Goal: Transaction & Acquisition: Book appointment/travel/reservation

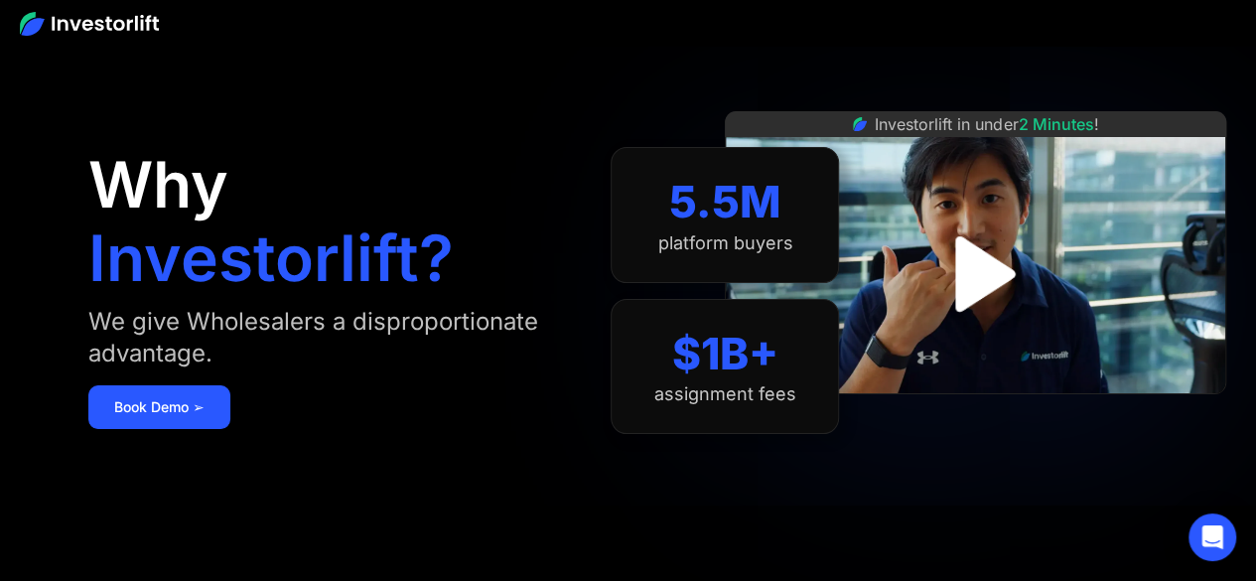
click at [1003, 273] on img "open lightbox" at bounding box center [976, 275] width 137 height 137
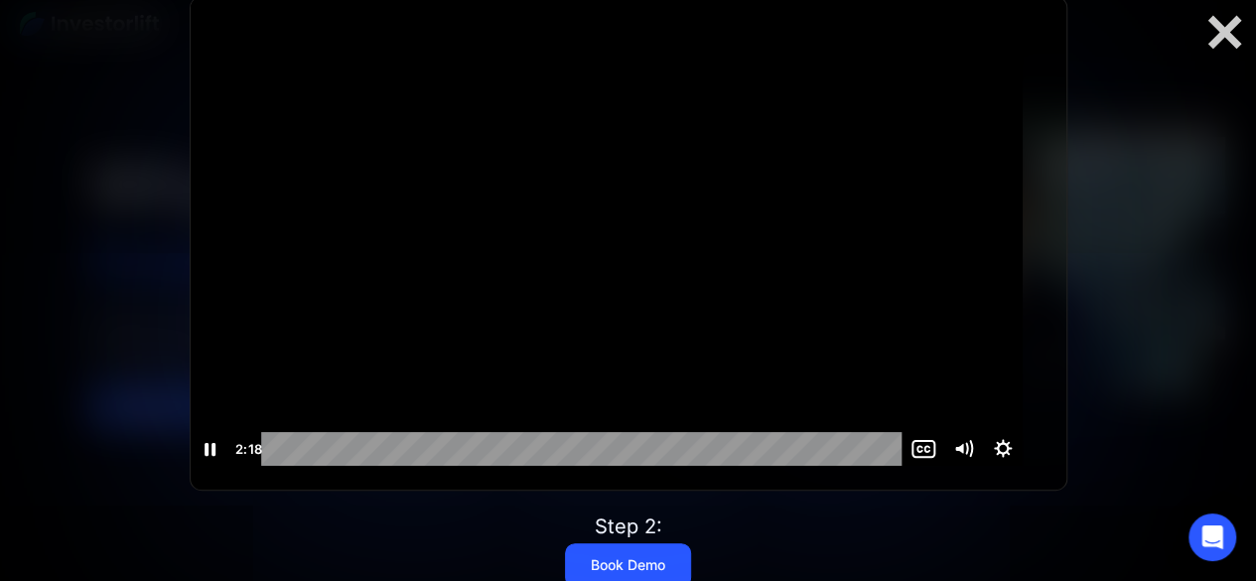
drag, startPoint x: 312, startPoint y: 460, endPoint x: 954, endPoint y: 450, distance: 642.7
click at [936, 454] on div "2:18 2:18" at bounding box center [607, 449] width 832 height 34
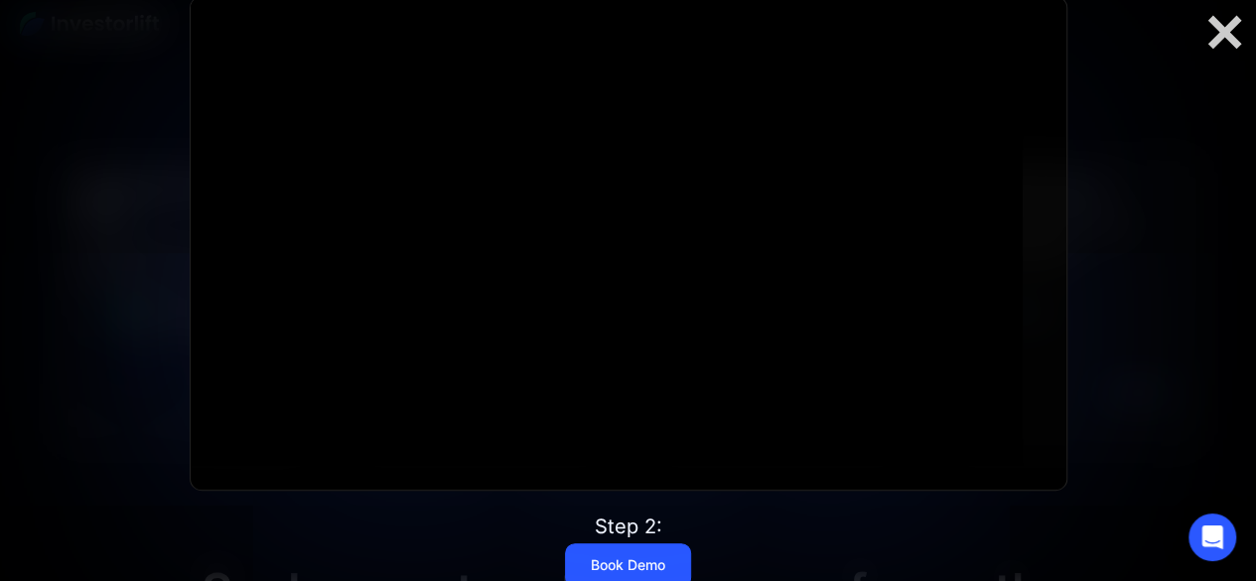
scroll to position [1093, 0]
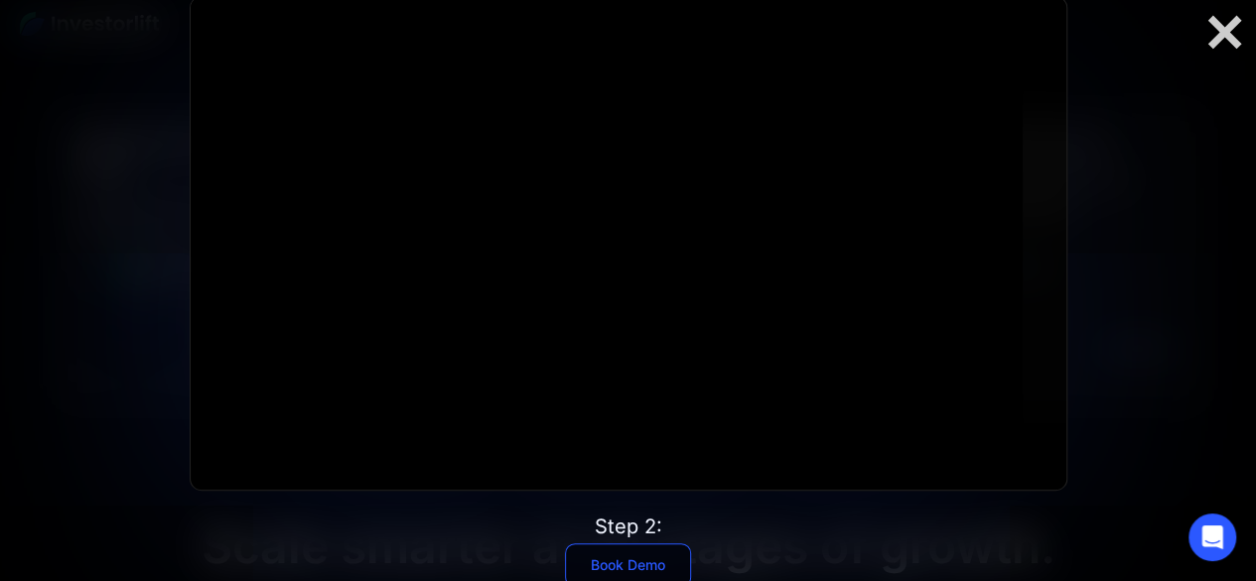
click at [650, 564] on link "Book Demo" at bounding box center [628, 565] width 126 height 44
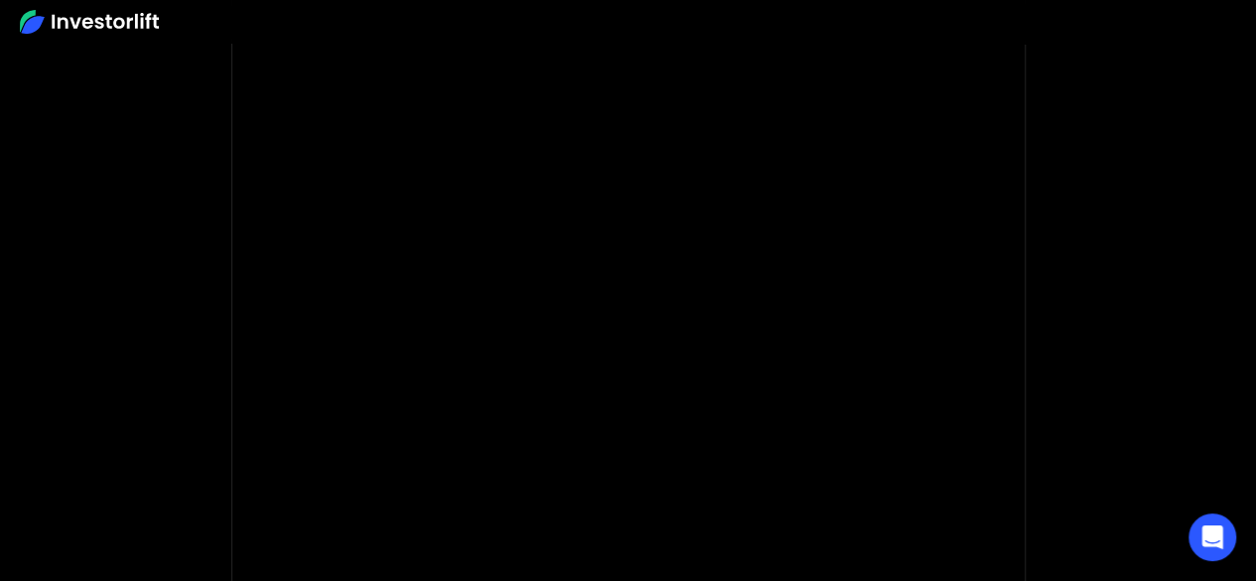
scroll to position [199, 0]
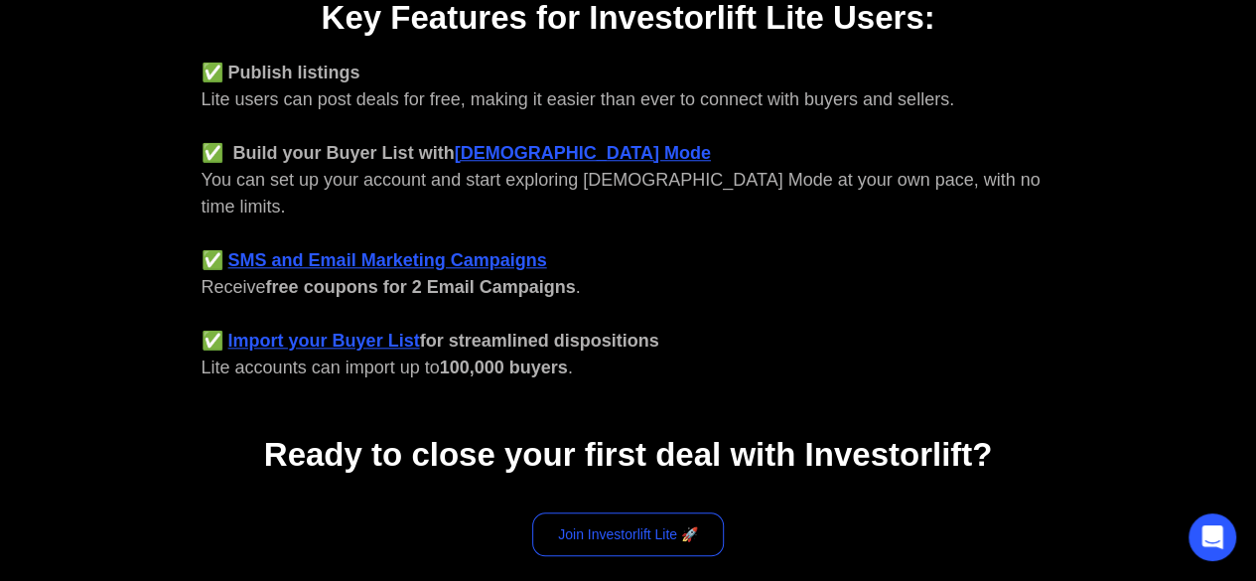
scroll to position [1068, 0]
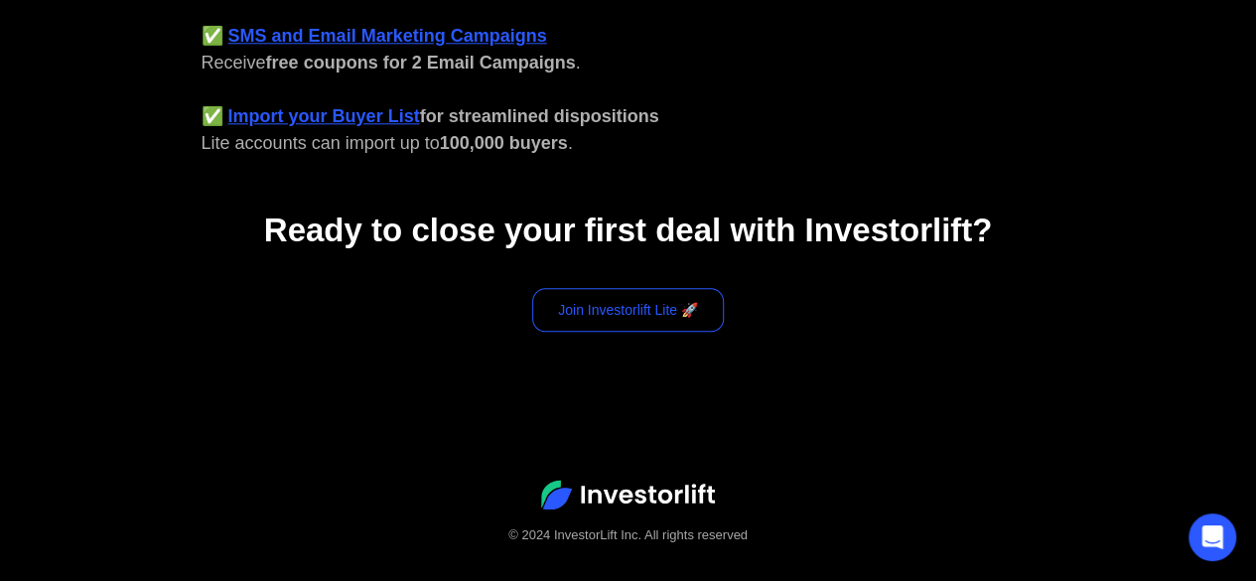
click at [687, 295] on link "Join Investorlift Lite 🚀" at bounding box center [628, 310] width 192 height 44
